Goal: Task Accomplishment & Management: Use online tool/utility

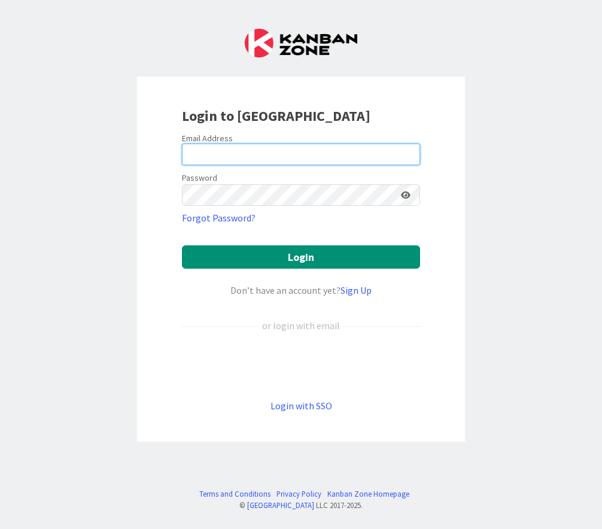
type input "[PERSON_NAME][EMAIL_ADDRESS][DOMAIN_NAME]"
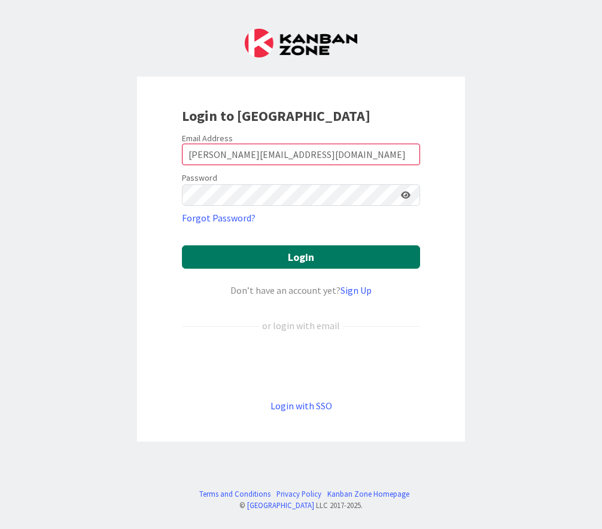
click at [260, 252] on button "Login" at bounding box center [301, 256] width 238 height 23
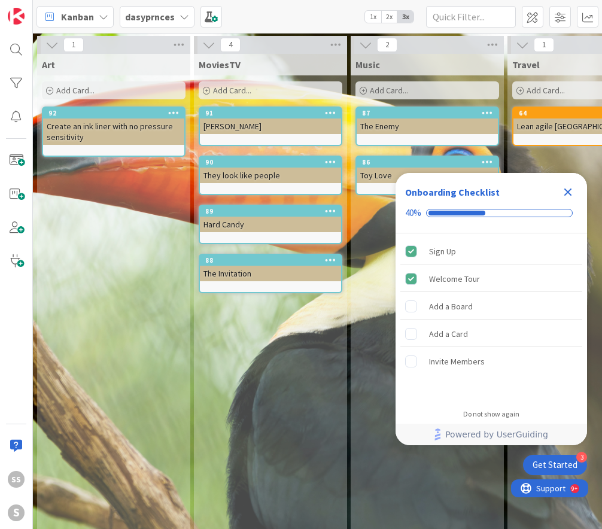
click at [271, 89] on div "Add Card..." at bounding box center [271, 90] width 144 height 18
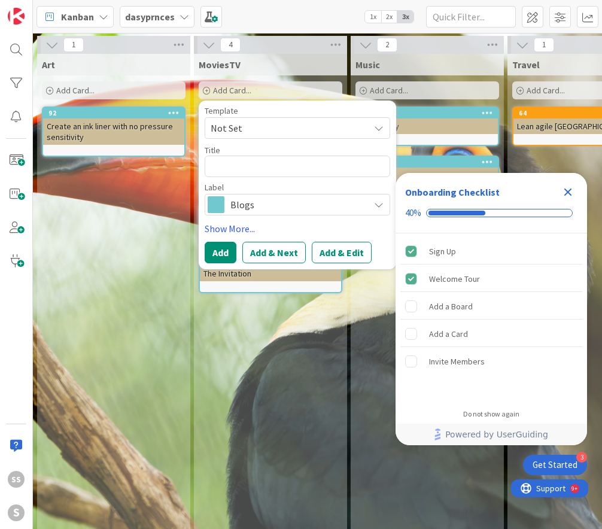
type textarea "x"
type textarea "d"
type textarea "x"
type textarea "da"
type textarea "x"
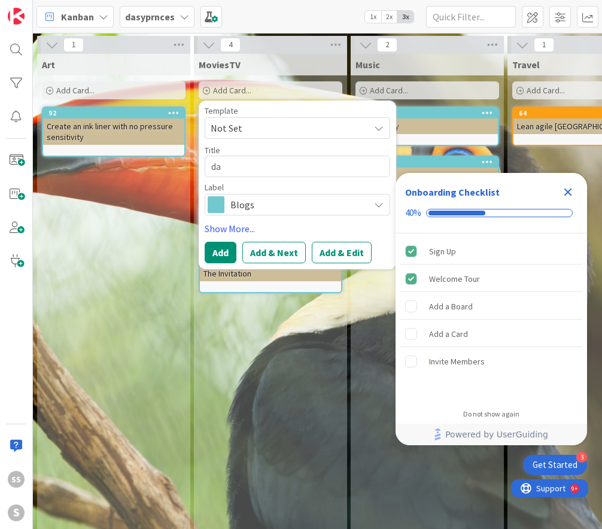
type textarea "dar"
type textarea "x"
type textarea "dark"
type textarea "x"
type textarea "dark"
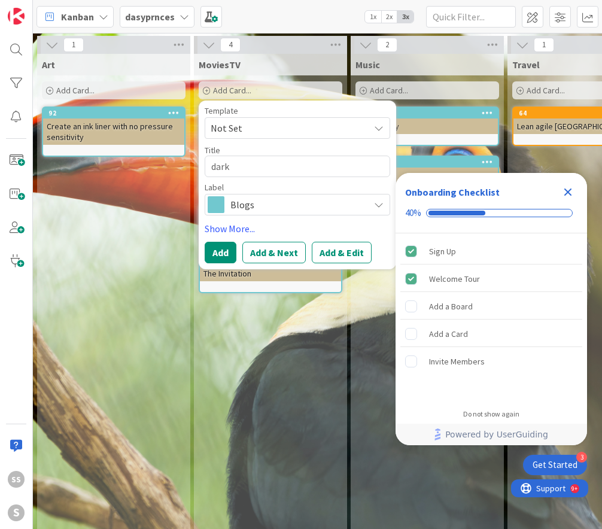
type textarea "x"
type textarea "dark h"
type textarea "x"
type textarea "dark ha"
type textarea "x"
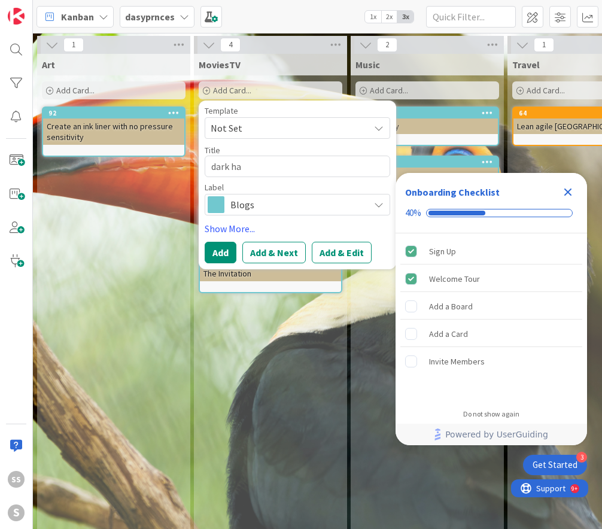
type textarea "dark har"
type textarea "x"
type textarea "dark harb"
type textarea "x"
type textarea "dark harbo"
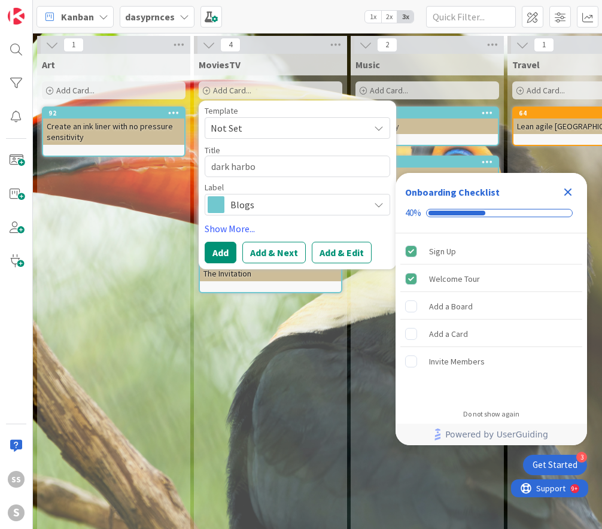
type textarea "x"
type textarea "dark harbou"
type textarea "x"
type textarea "dark harbor"
drag, startPoint x: 264, startPoint y: 188, endPoint x: 272, endPoint y: 208, distance: 21.8
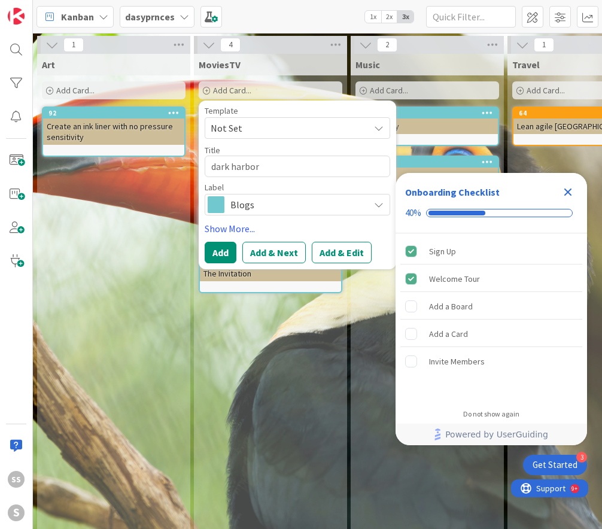
click at [272, 208] on span "Blogs" at bounding box center [296, 204] width 133 height 17
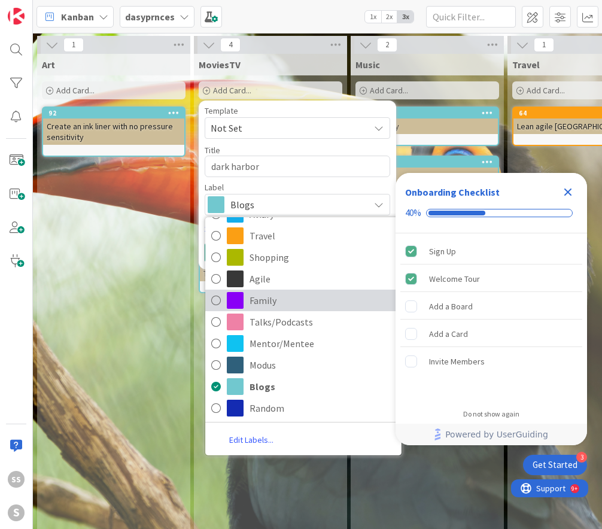
scroll to position [62, 0]
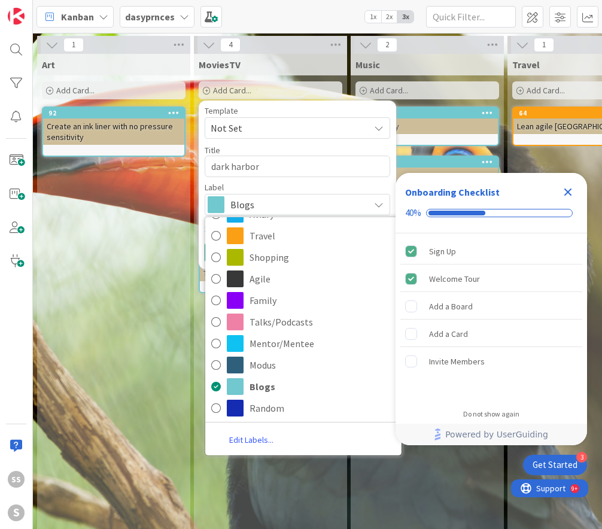
click at [172, 234] on div "Art Add Card... 92 Create an ink liner with no pressure sensitivity" at bounding box center [113, 345] width 153 height 583
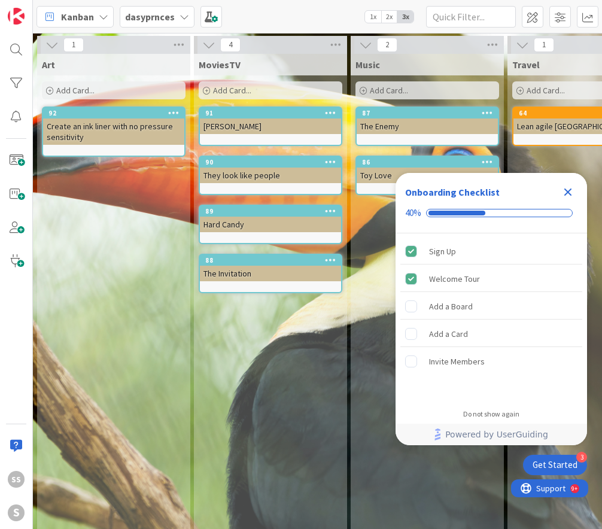
click at [255, 93] on div "Add Card..." at bounding box center [271, 90] width 144 height 18
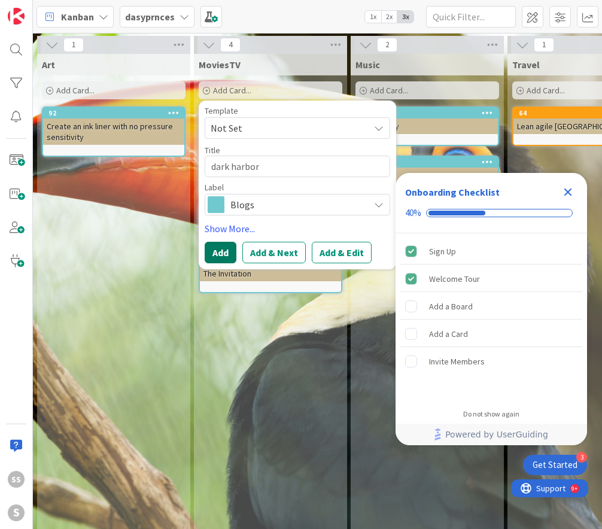
drag, startPoint x: 227, startPoint y: 201, endPoint x: 220, endPoint y: 252, distance: 52.0
click at [220, 252] on button "Add" at bounding box center [221, 253] width 32 height 22
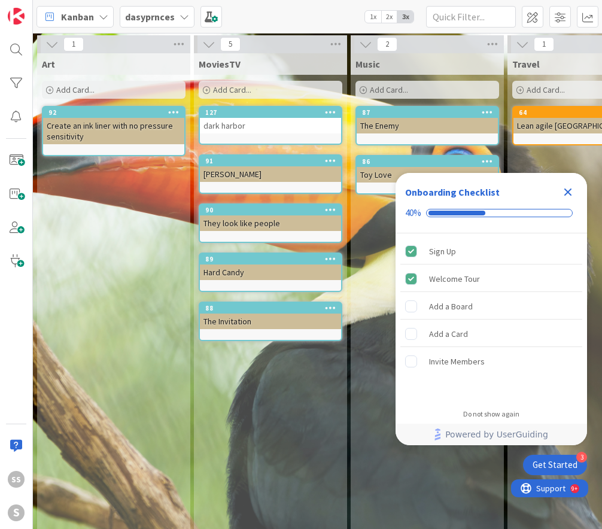
click at [281, 91] on div "Add Card..." at bounding box center [271, 90] width 144 height 18
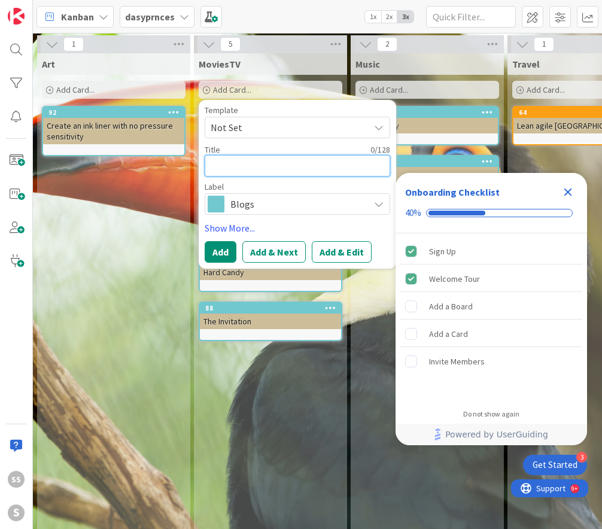
type textarea "x"
type textarea "p"
type textarea "x"
type textarea "pa"
type textarea "x"
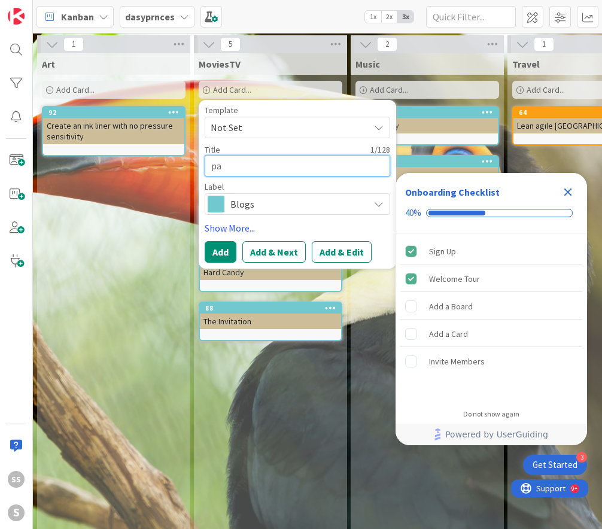
type textarea "par"
type textarea "x"
type textarea "part"
type textarea "x"
type textarea "party"
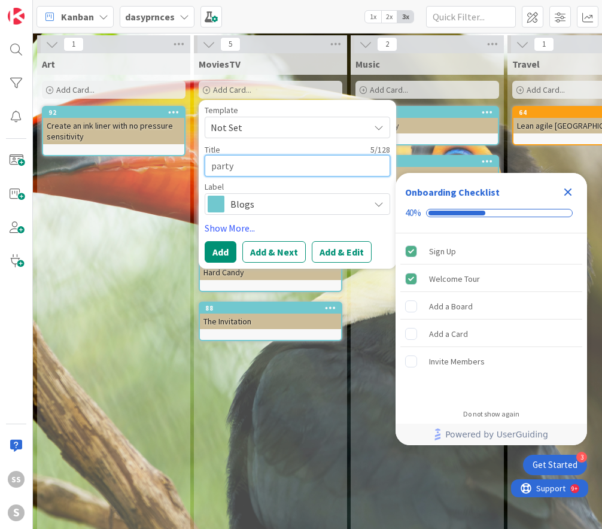
type textarea "x"
type textarea "party"
type textarea "x"
type textarea "party d"
type textarea "x"
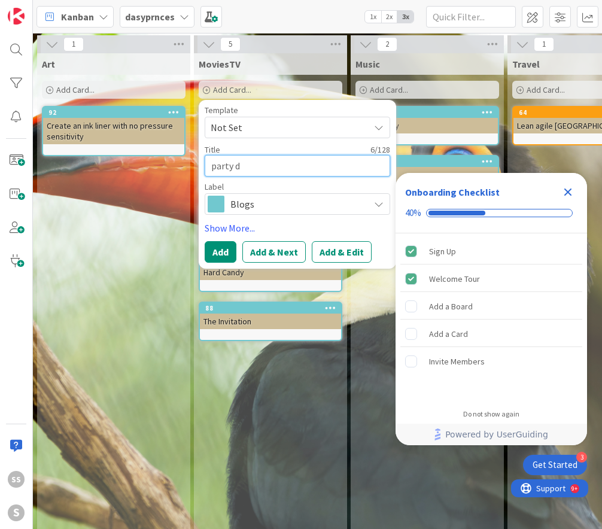
type textarea "party do"
type textarea "x"
type textarea "party dow"
type textarea "x"
type textarea "party down"
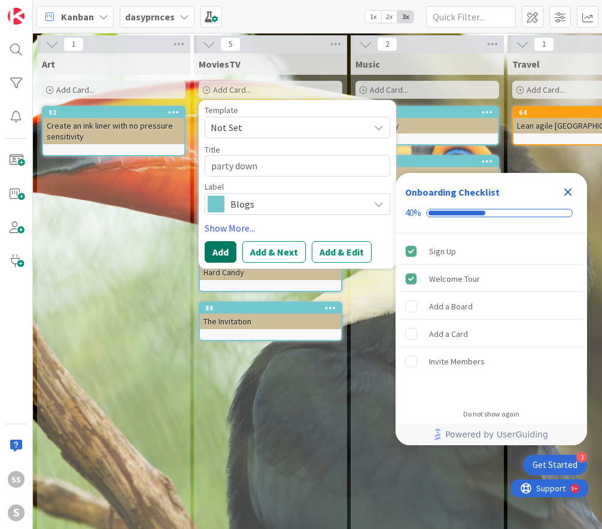
drag, startPoint x: 220, startPoint y: 242, endPoint x: 218, endPoint y: 257, distance: 14.5
click at [218, 257] on button "Add" at bounding box center [221, 252] width 32 height 22
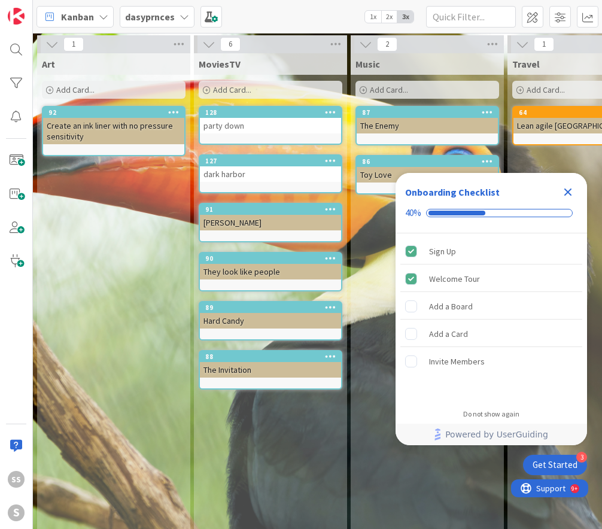
click at [240, 86] on span "Add Card..." at bounding box center [232, 89] width 38 height 11
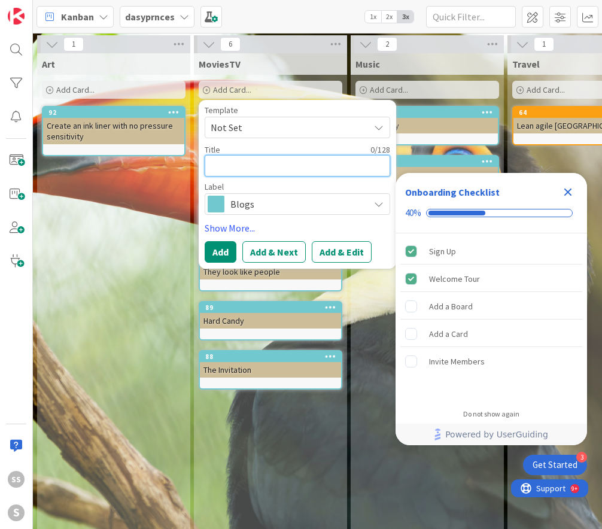
type textarea "x"
type textarea "l"
type textarea "x"
type textarea "li"
type textarea "x"
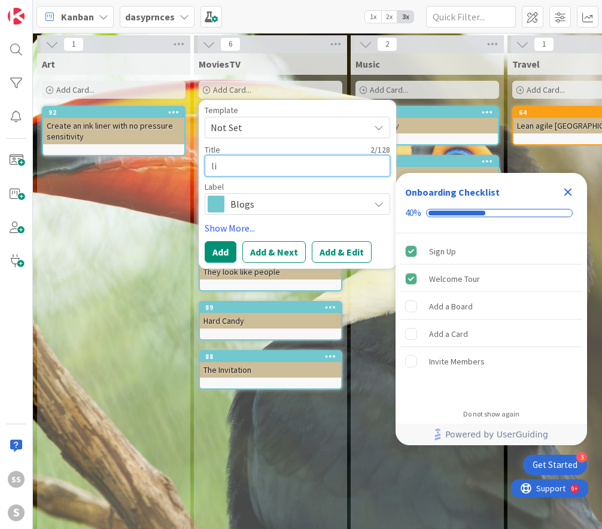
type textarea "lik"
type textarea "x"
type textarea "like"
type textarea "x"
type textarea "like"
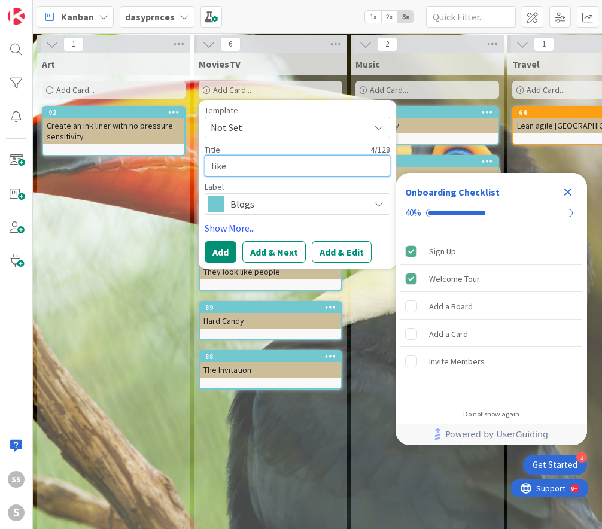
type textarea "x"
type textarea "like m"
type textarea "x"
type textarea "like mi"
type textarea "x"
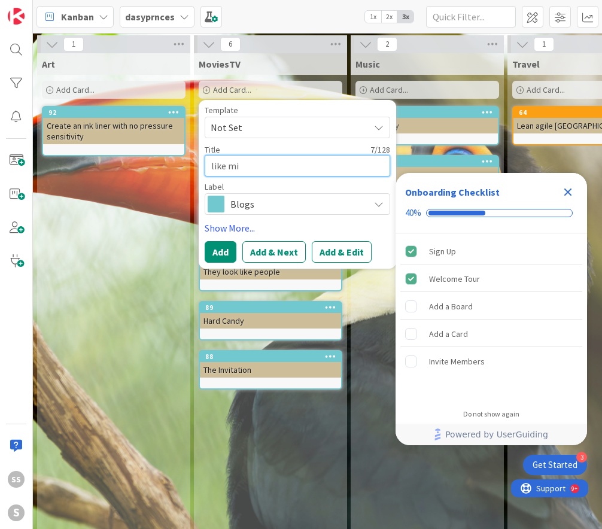
type textarea "like min"
type textarea "x"
type textarea "like mind"
type textarea "x"
type textarea "like minds"
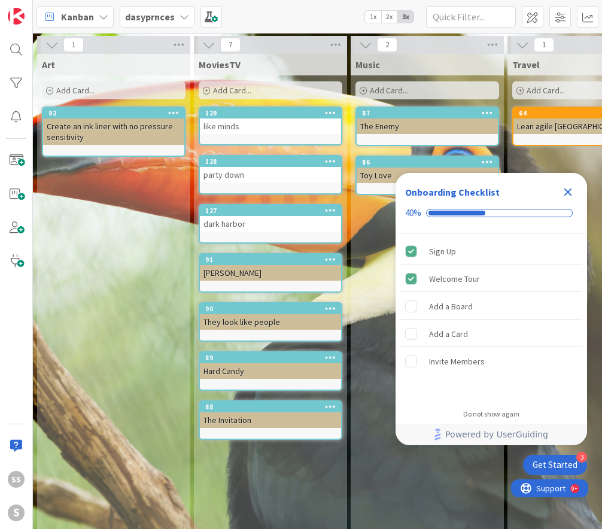
scroll to position [0, 0]
